Goal: Transaction & Acquisition: Purchase product/service

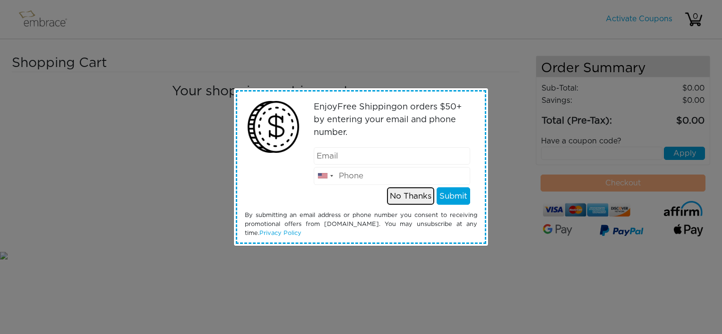
click at [417, 194] on button "No Thanks" at bounding box center [410, 196] width 47 height 18
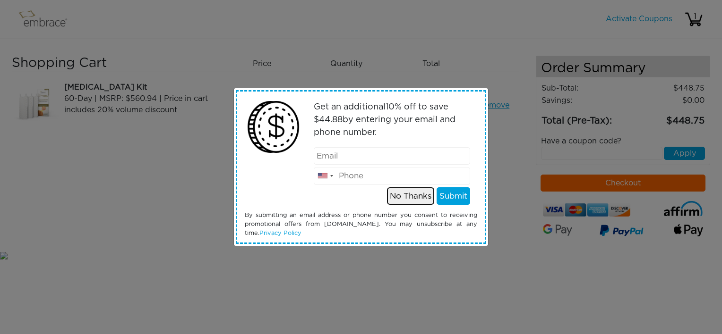
click at [397, 198] on button "No Thanks" at bounding box center [410, 196] width 47 height 18
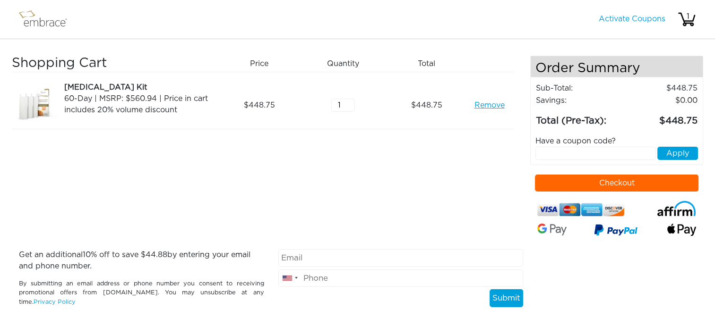
click at [578, 179] on button "Checkout" at bounding box center [616, 183] width 163 height 17
click at [559, 155] on input "text" at bounding box center [595, 153] width 120 height 13
type input "TUCKORTREAT"
click at [682, 153] on button "Apply" at bounding box center [677, 153] width 41 height 13
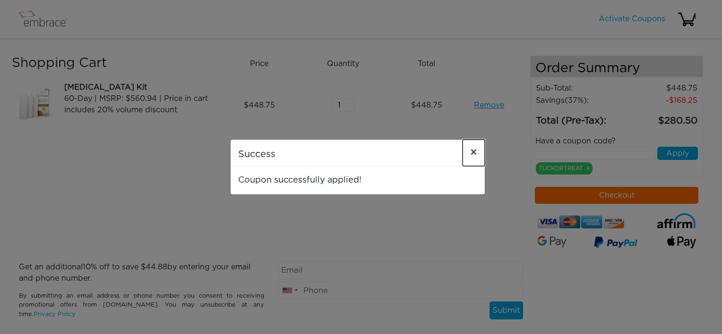
click at [472, 152] on span "×" at bounding box center [473, 152] width 7 height 11
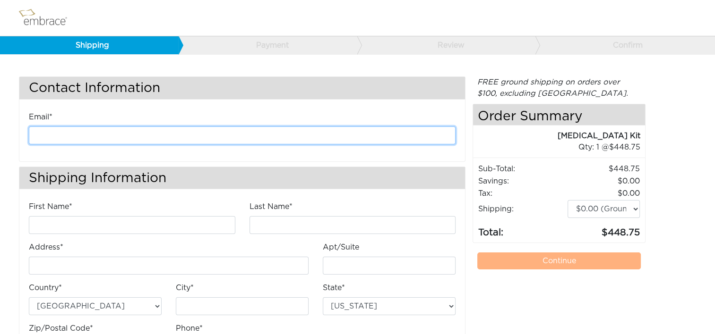
click at [230, 134] on input "email" at bounding box center [242, 136] width 426 height 18
type input "[EMAIL_ADDRESS][DOMAIN_NAME]"
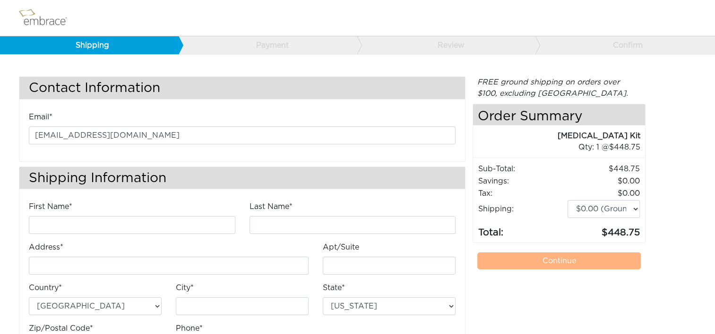
type input "Kathleen"
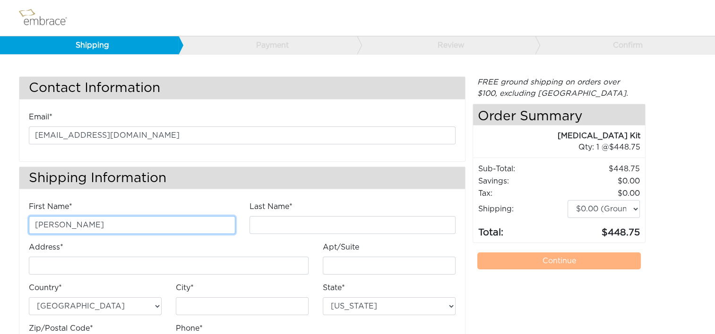
type input "Anderson"
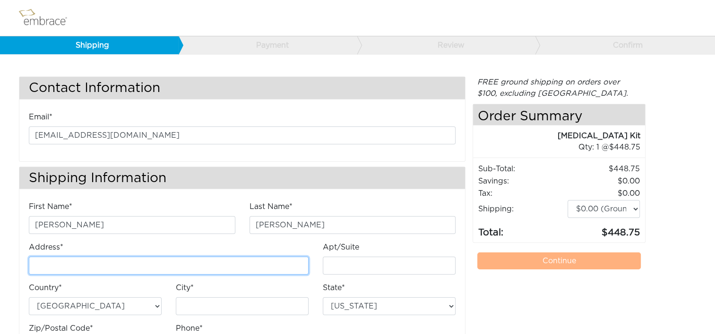
type input "4200 Lafayette Center Drive"
type input "E"
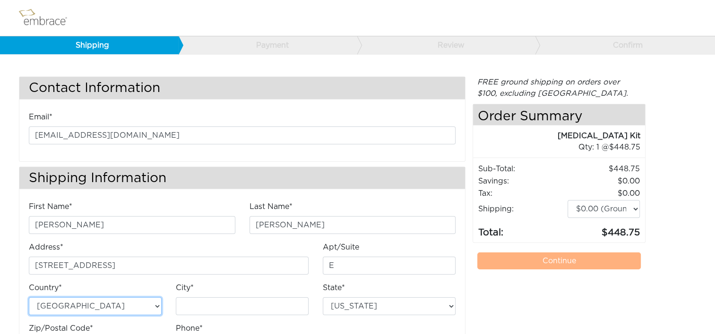
type input "Chantilly"
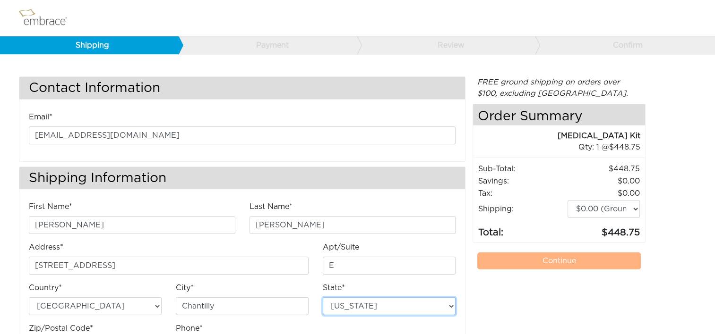
select select "VA"
type input "20151"
type input "7034490520"
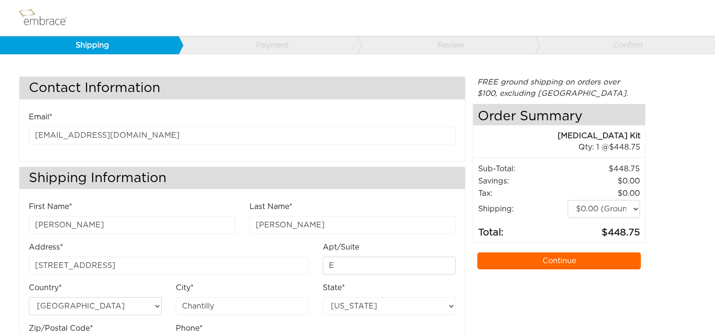
click at [484, 264] on link "Continue" at bounding box center [558, 261] width 163 height 17
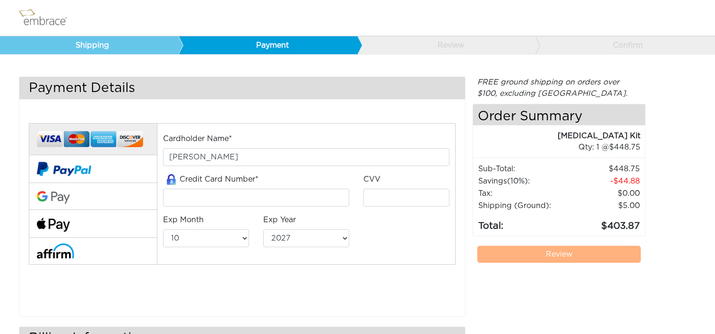
select select "10"
select select "2027"
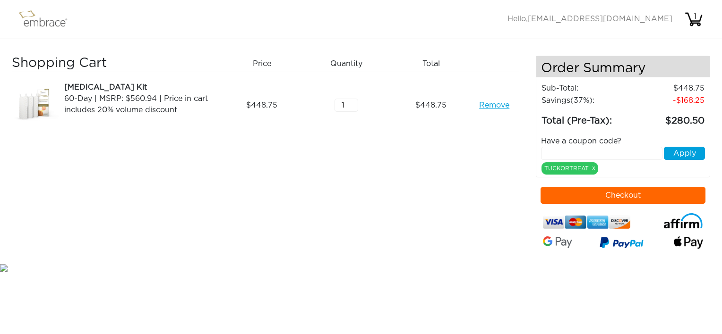
click at [34, 25] on img at bounding box center [47, 20] width 61 height 24
click at [489, 103] on link "Remove" at bounding box center [494, 105] width 30 height 11
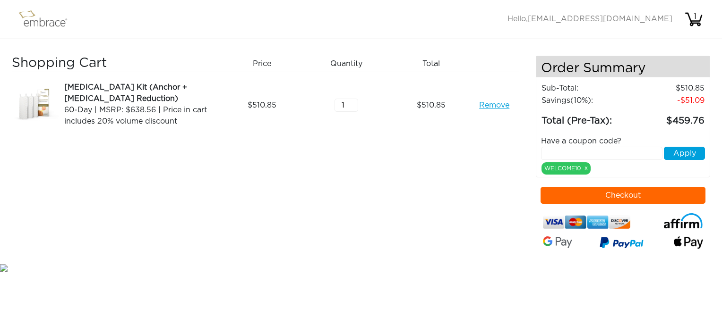
click at [553, 150] on input "text" at bounding box center [601, 153] width 121 height 13
type input "BREAST50"
click at [693, 152] on button "Apply" at bounding box center [684, 153] width 41 height 13
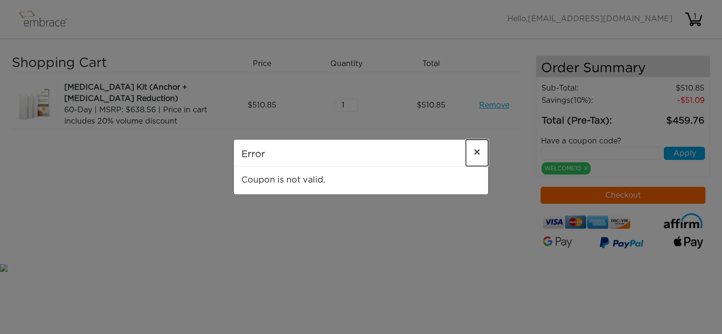
click at [474, 153] on span "×" at bounding box center [476, 152] width 7 height 11
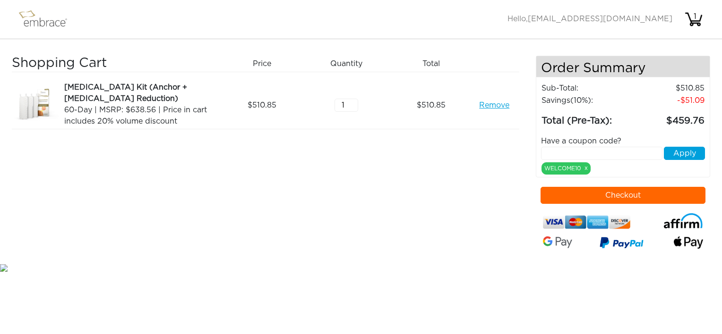
click at [492, 106] on link "Remove" at bounding box center [494, 105] width 30 height 11
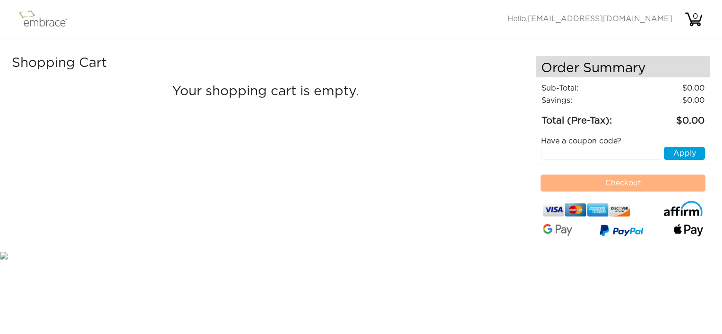
click at [27, 18] on img at bounding box center [47, 20] width 61 height 24
